Goal: Check status: Check status

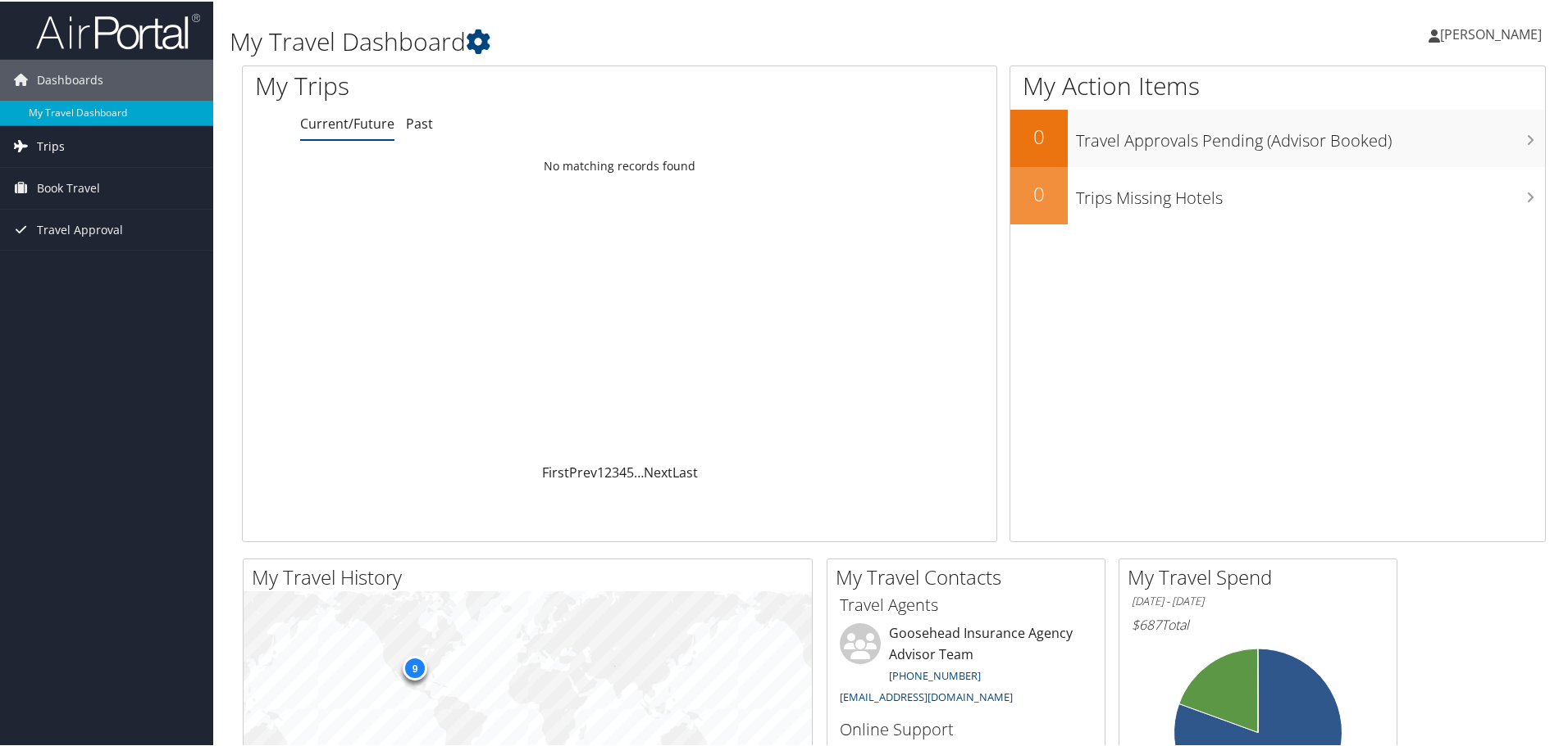
click at [51, 151] on span "Trips" at bounding box center [51, 145] width 28 height 41
click at [61, 194] on link "Past Trips" at bounding box center [107, 201] width 213 height 24
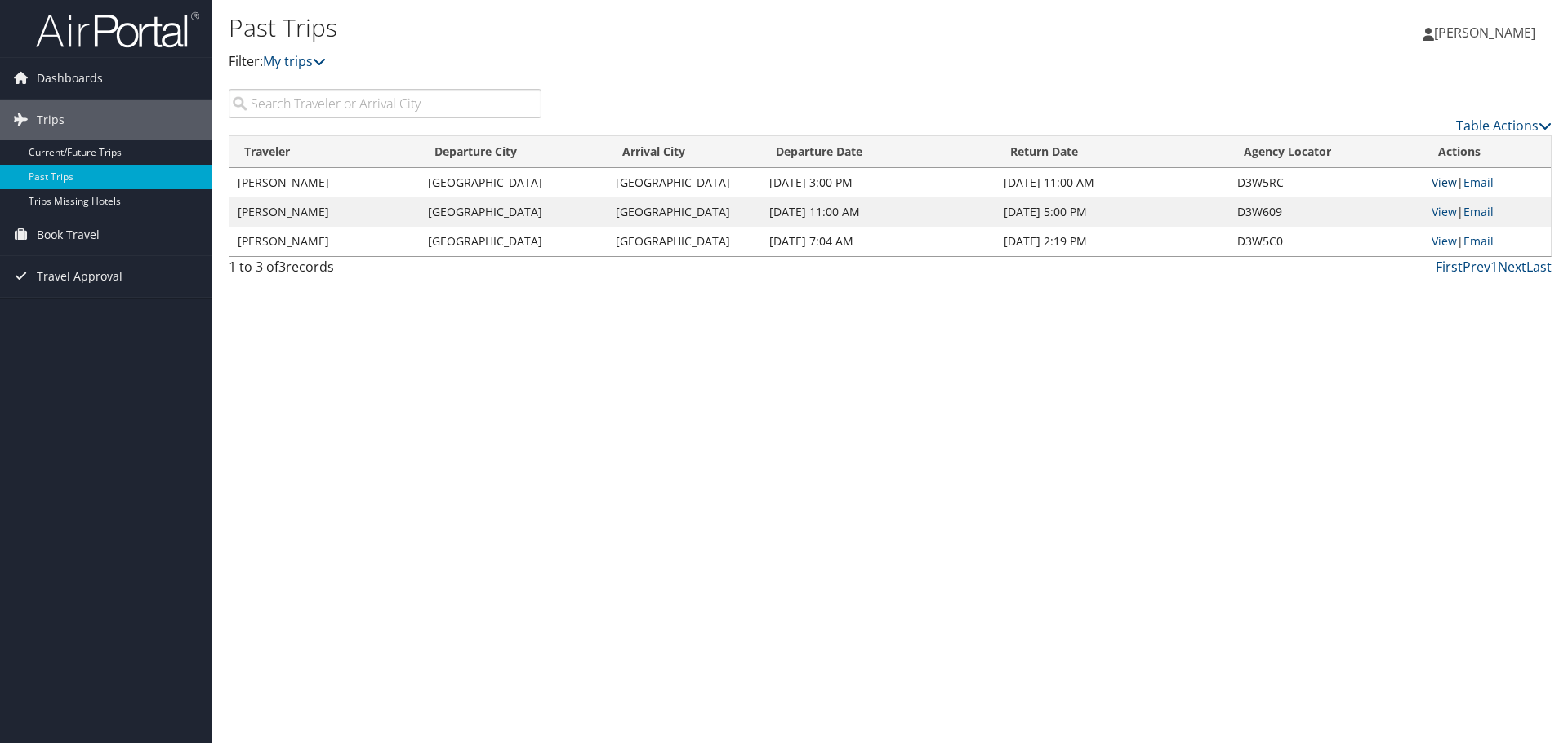
click at [1446, 180] on link "View" at bounding box center [1444, 182] width 25 height 15
click at [1454, 214] on link "View" at bounding box center [1444, 211] width 25 height 15
click at [1431, 244] on link "View" at bounding box center [1444, 240] width 25 height 15
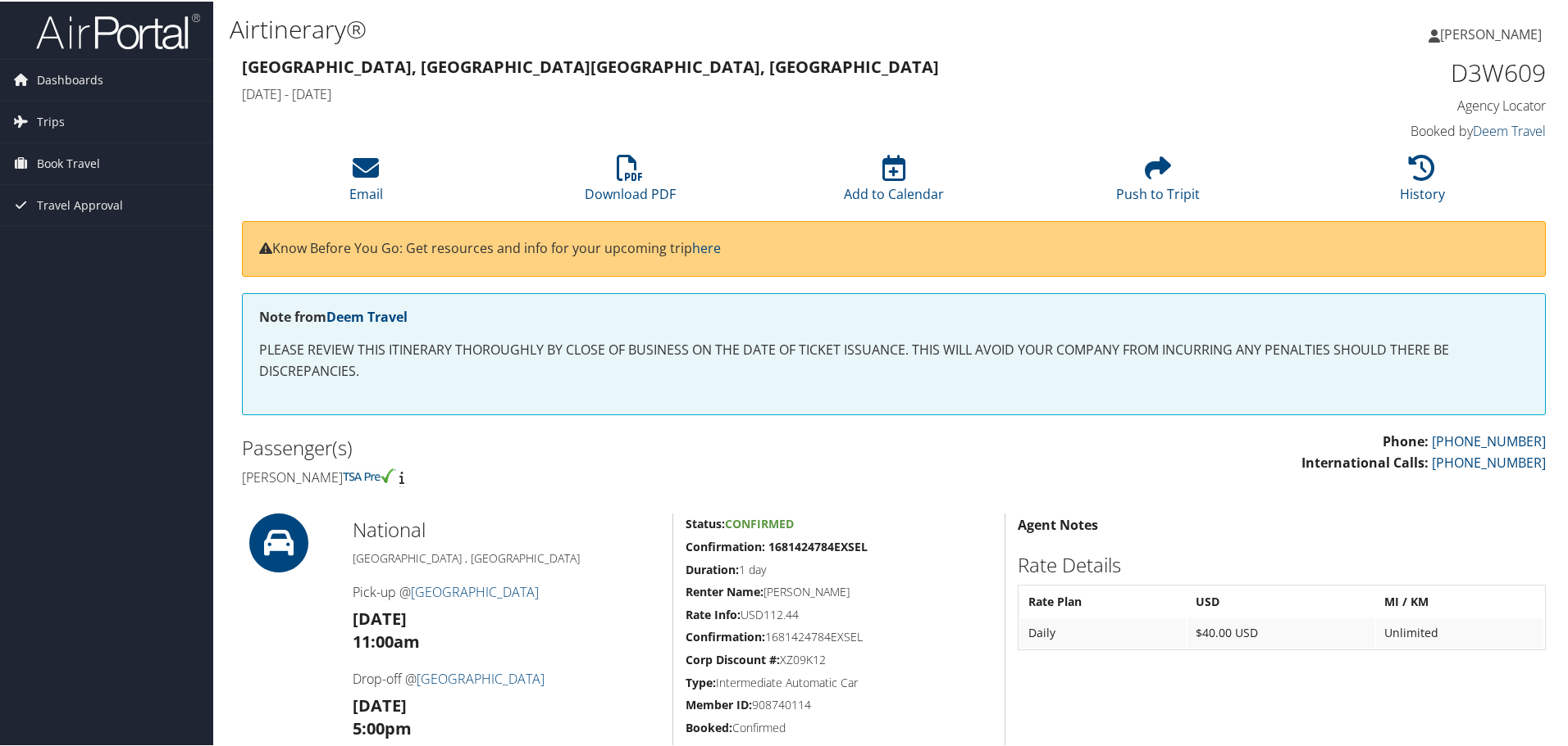
click at [1485, 127] on link "Deem Travel" at bounding box center [1508, 129] width 73 height 18
